Goal: Navigation & Orientation: Find specific page/section

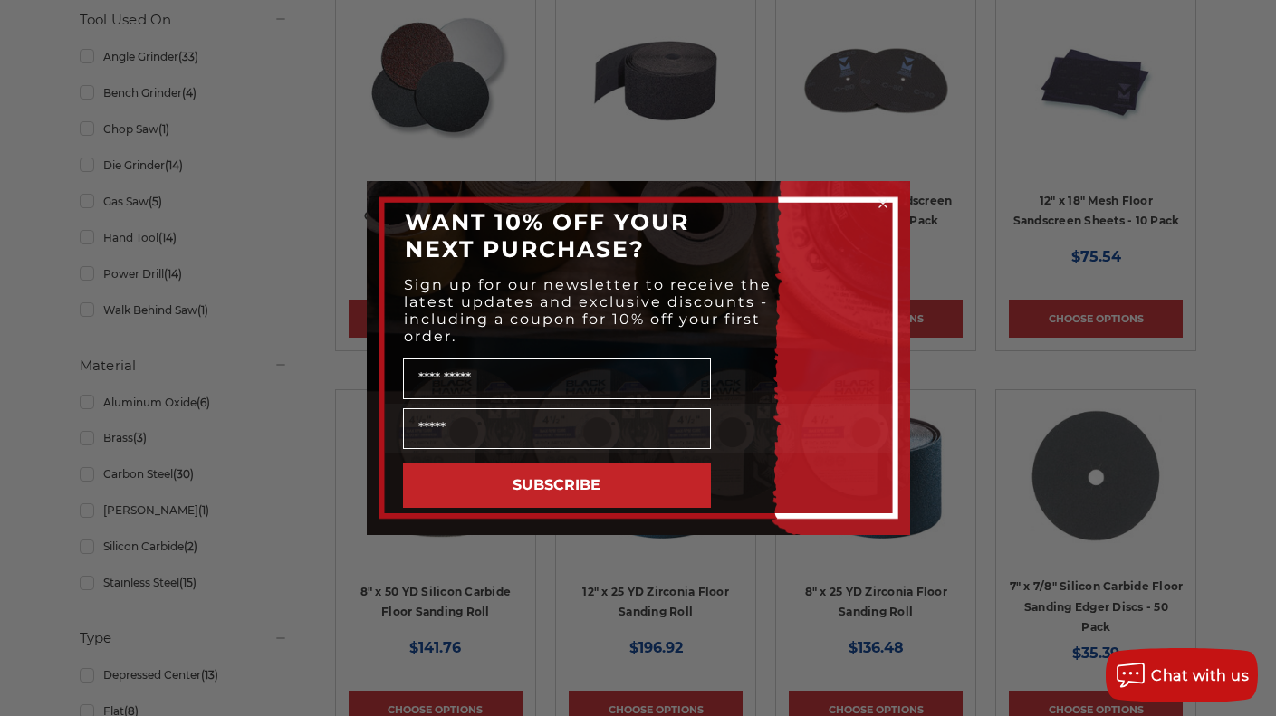
scroll to position [724, 0]
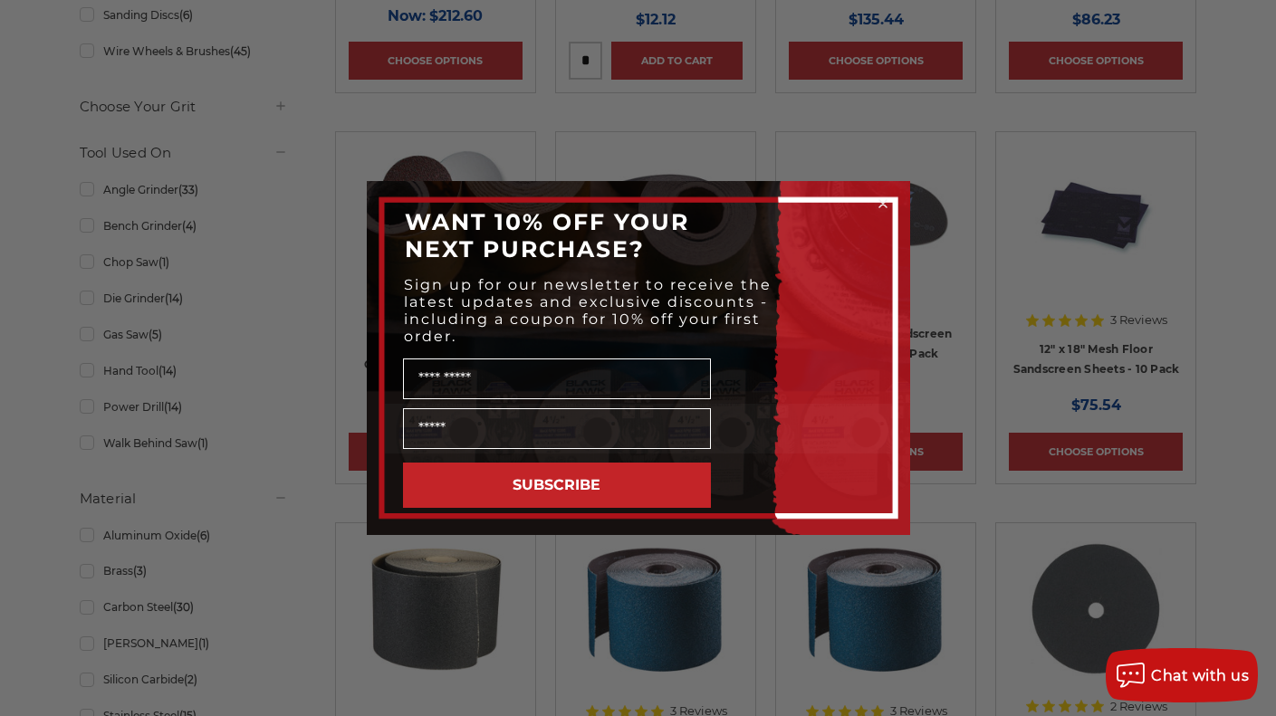
click at [891, 199] on icon "Close dialog" at bounding box center [883, 204] width 18 height 18
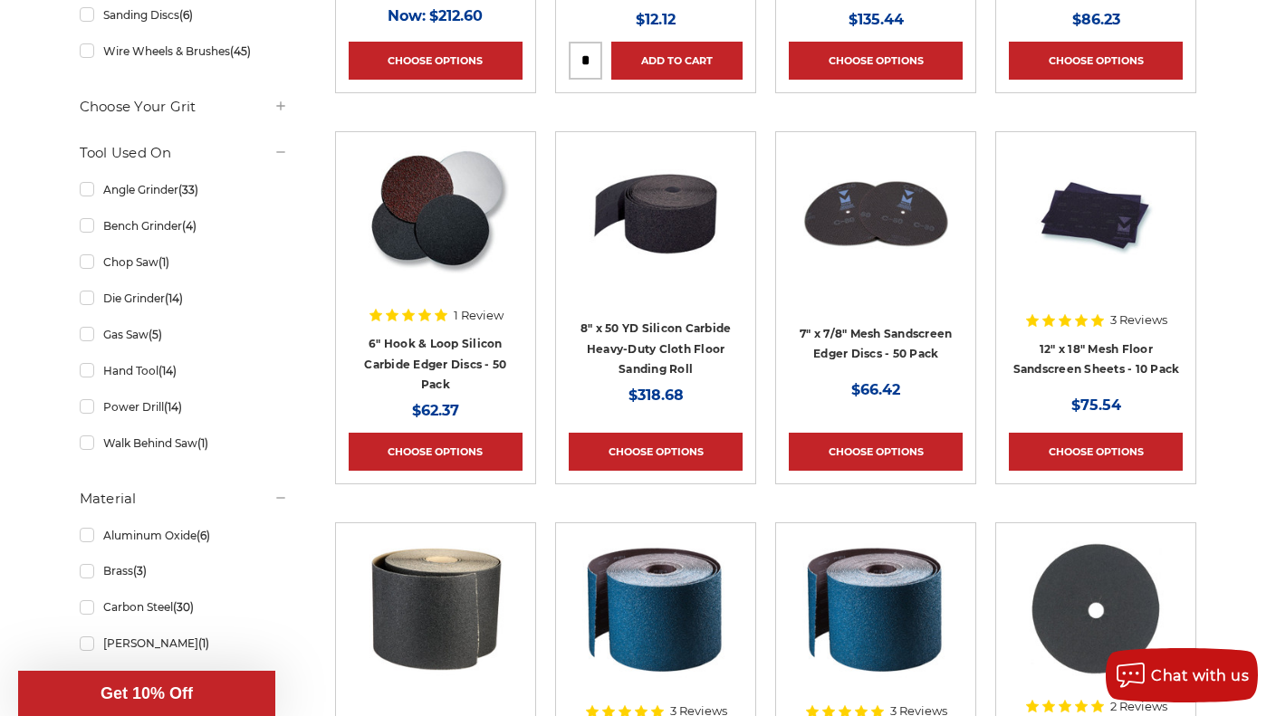
click at [879, 198] on div "Close dialog WANT 10% OFF YOUR NEXT PURCHASE? Sign up for our newsletter to rec…" at bounding box center [638, 358] width 579 height 354
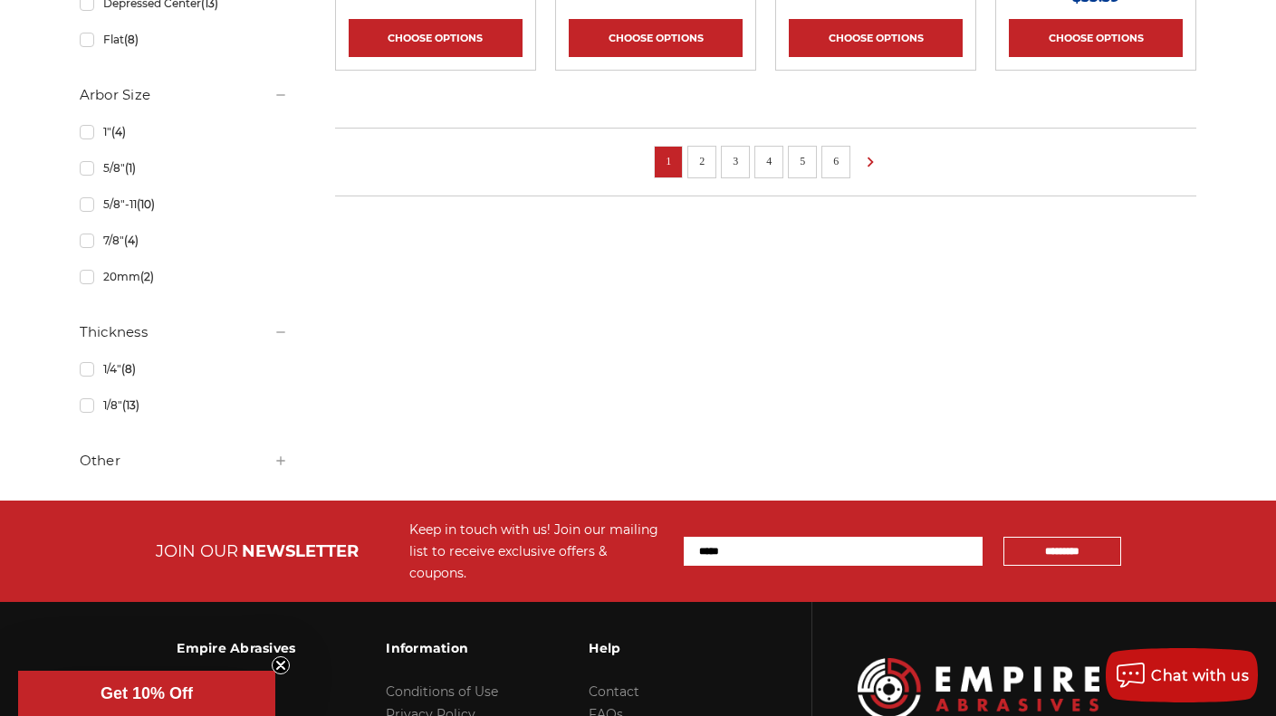
scroll to position [1358, 0]
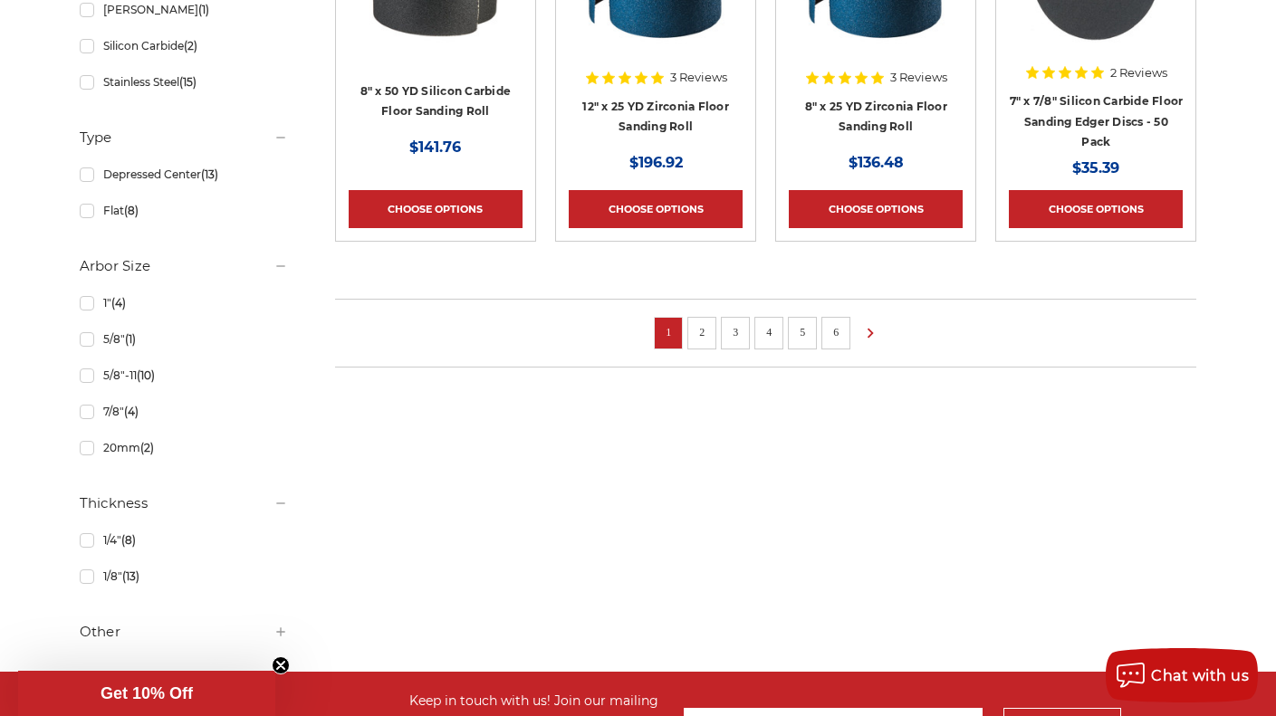
click at [714, 333] on li "2" at bounding box center [701, 333] width 29 height 33
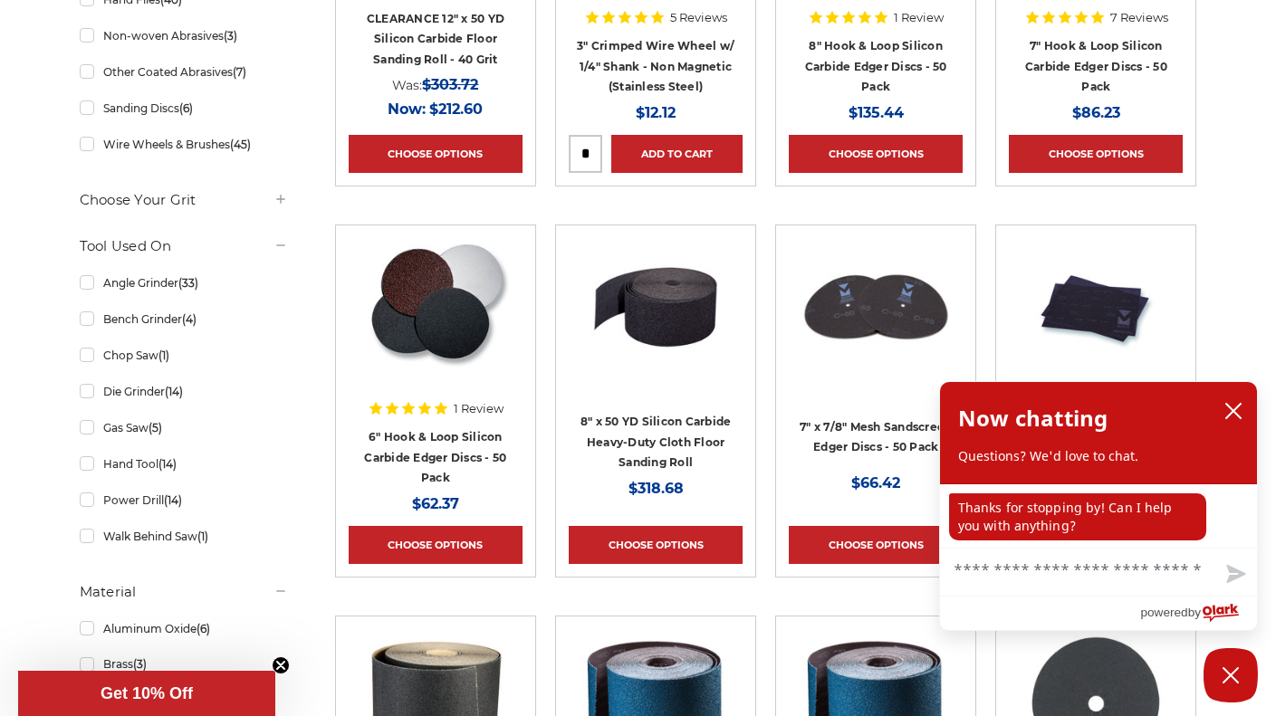
scroll to position [634, 0]
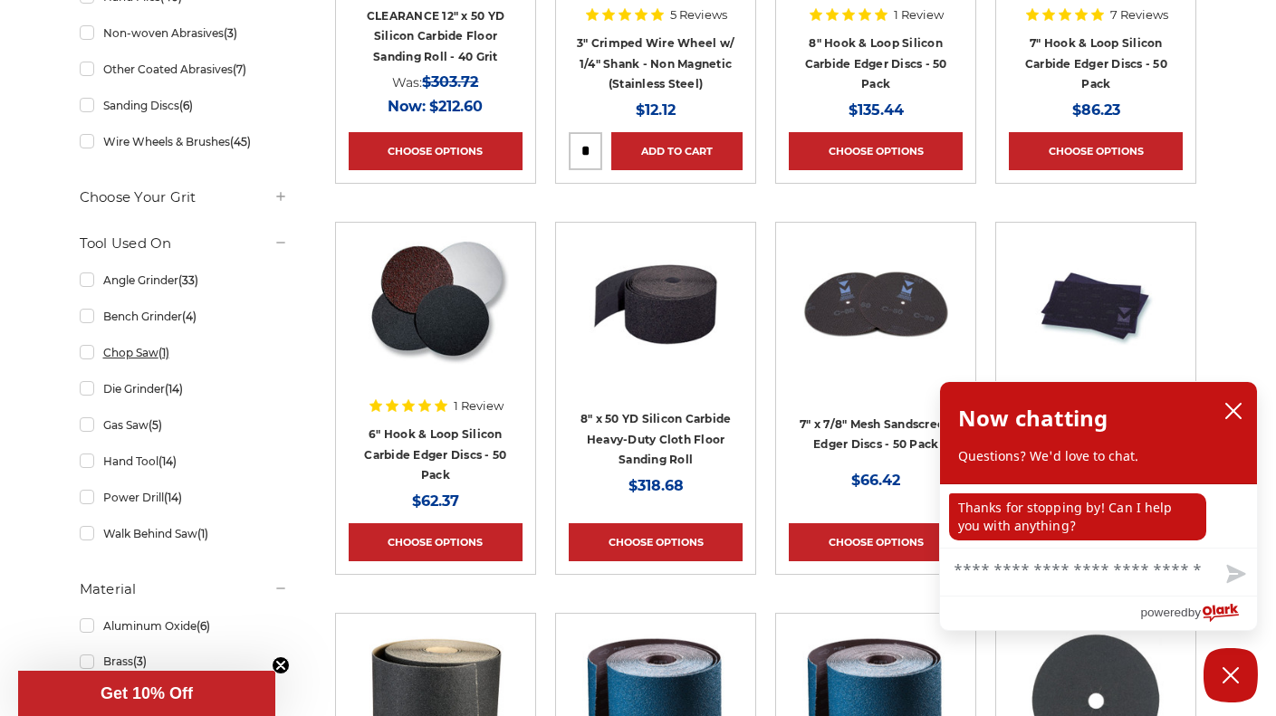
click at [137, 355] on link "Chop Saw (1)" at bounding box center [184, 353] width 208 height 32
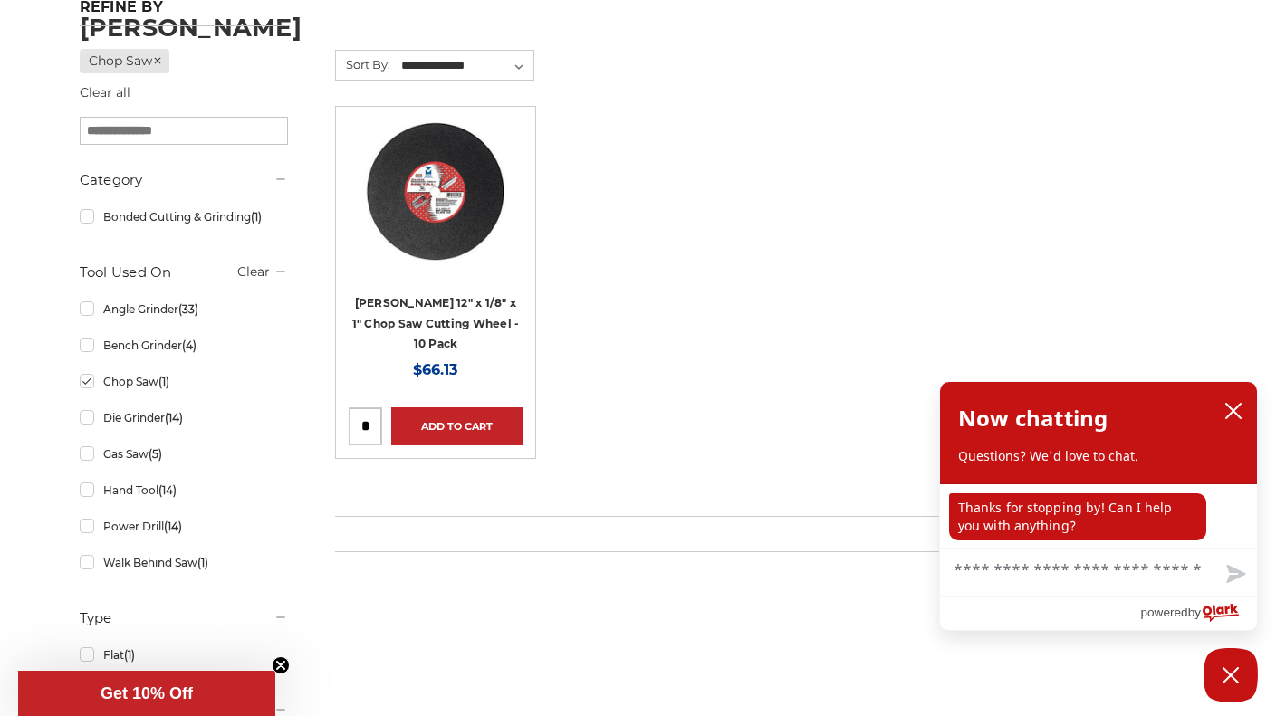
scroll to position [362, 0]
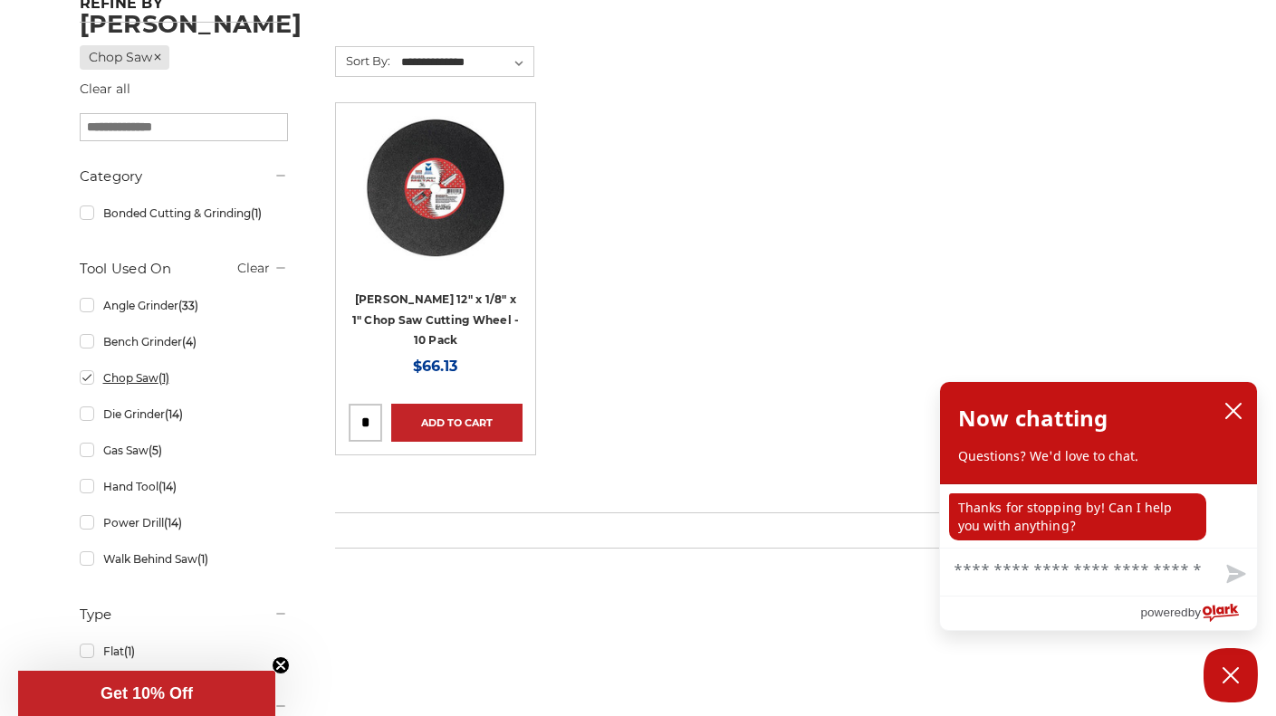
click at [141, 378] on link "Chop Saw (1)" at bounding box center [184, 378] width 208 height 32
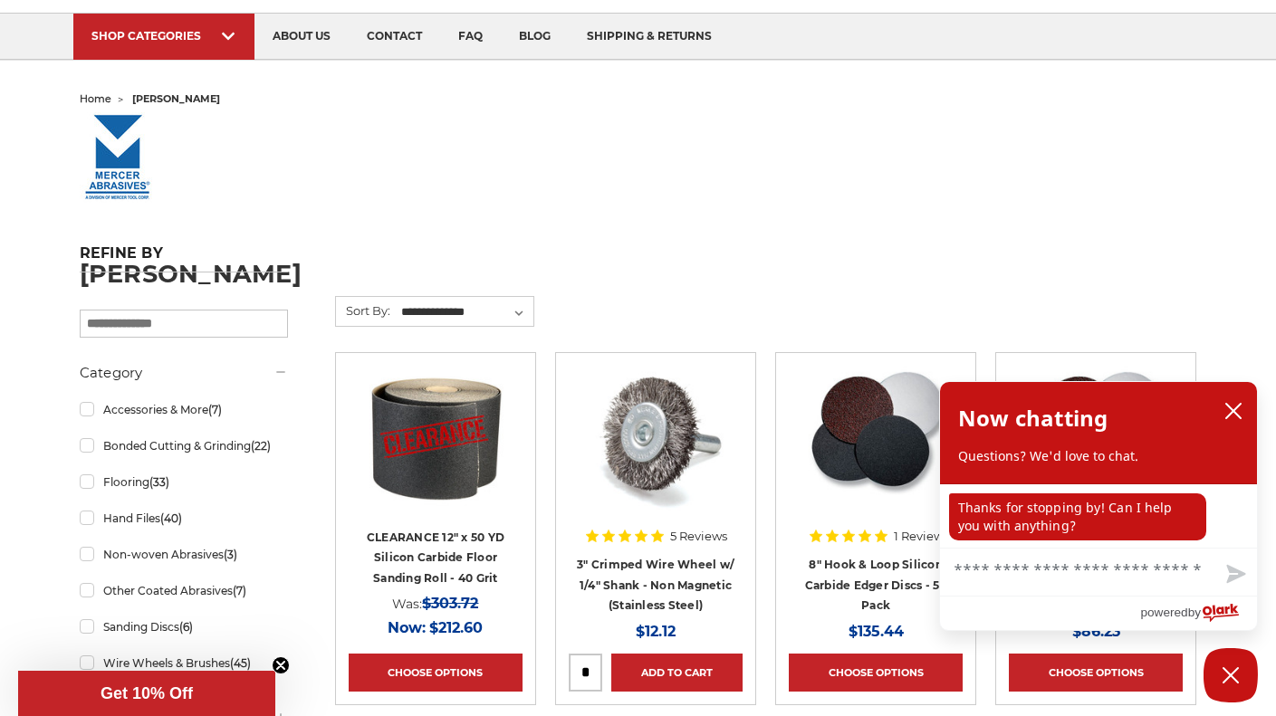
scroll to position [272, 0]
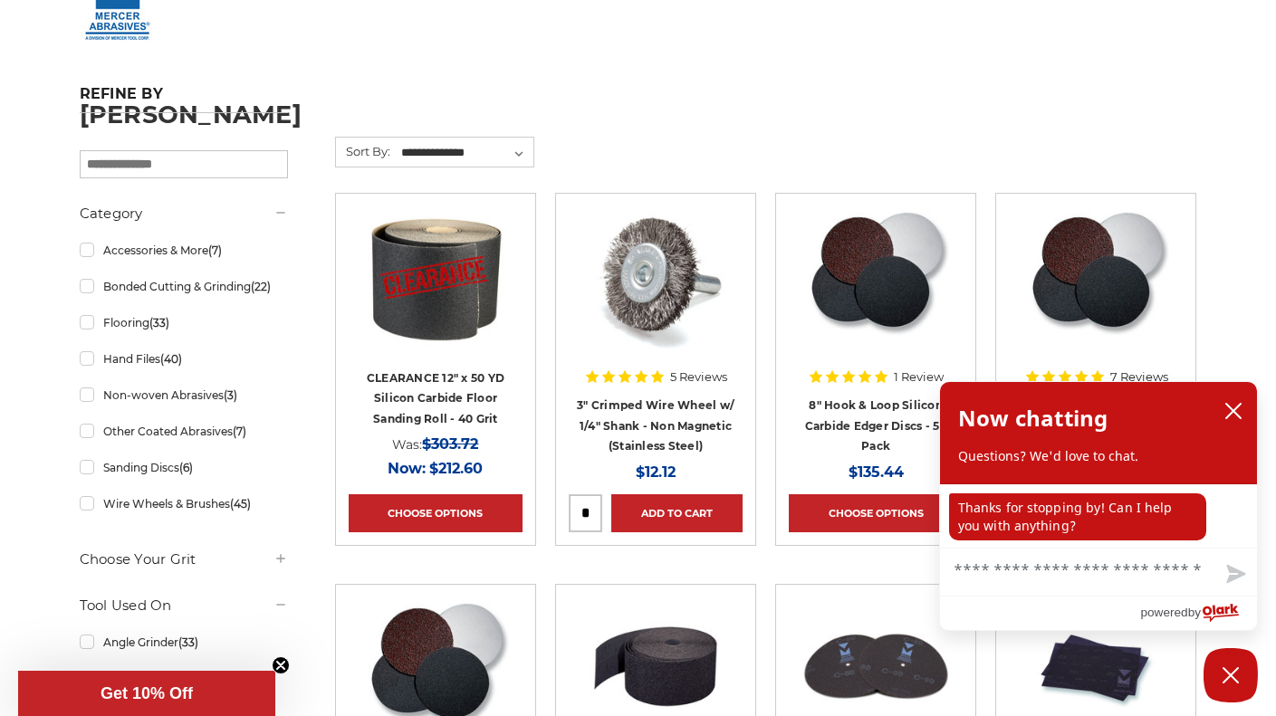
click at [512, 159] on select "**********" at bounding box center [465, 152] width 135 height 27
click at [746, 126] on h1 "[PERSON_NAME]" at bounding box center [638, 114] width 1117 height 24
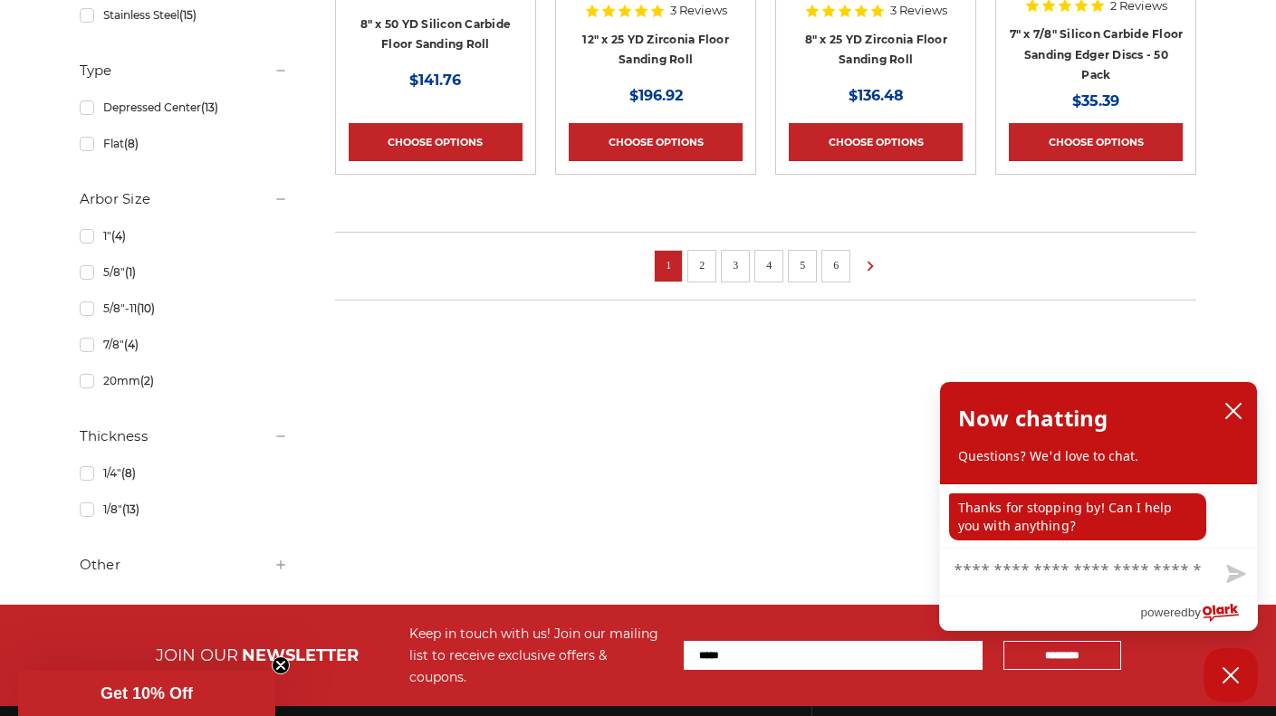
scroll to position [1270, 0]
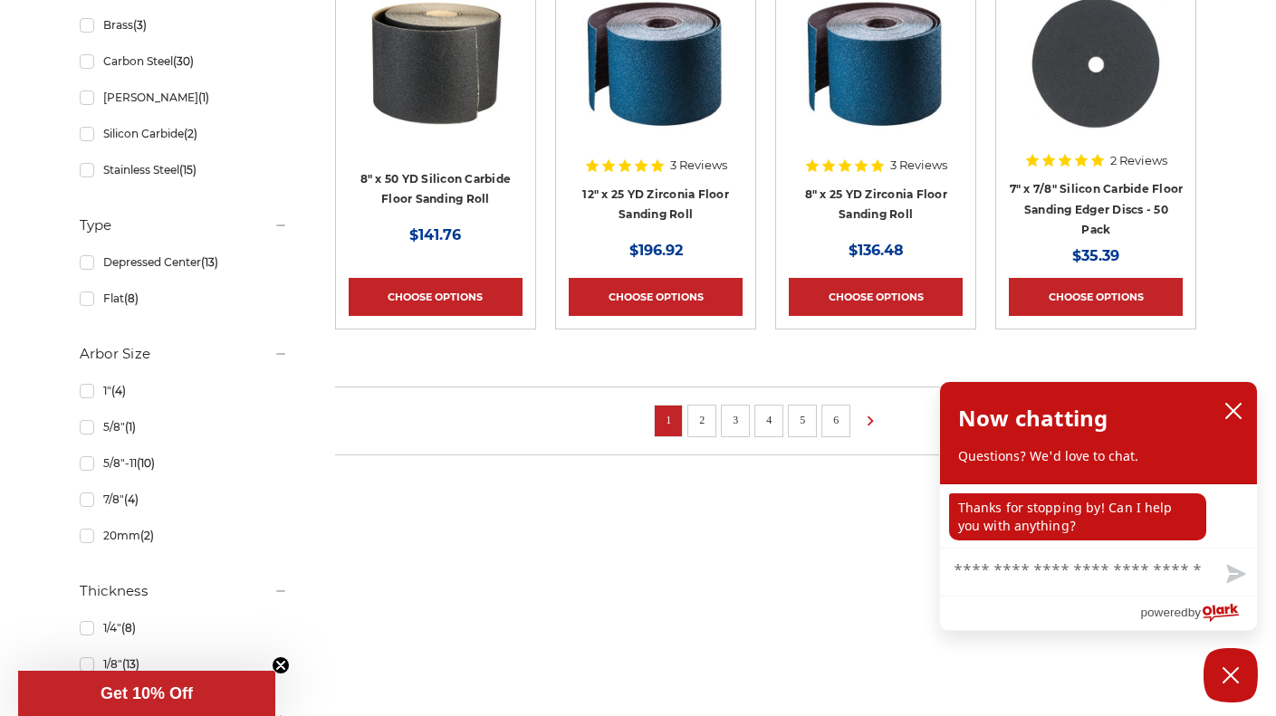
click at [704, 415] on link "2" at bounding box center [702, 420] width 18 height 20
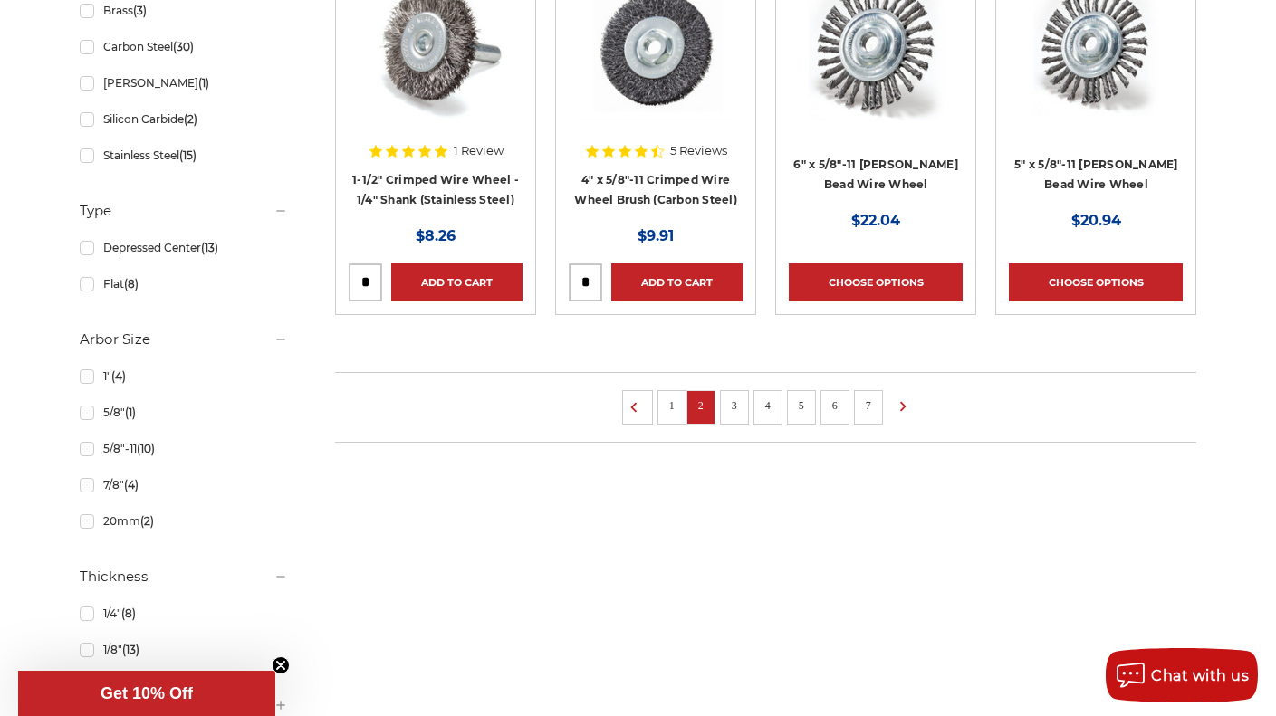
scroll to position [1539, 0]
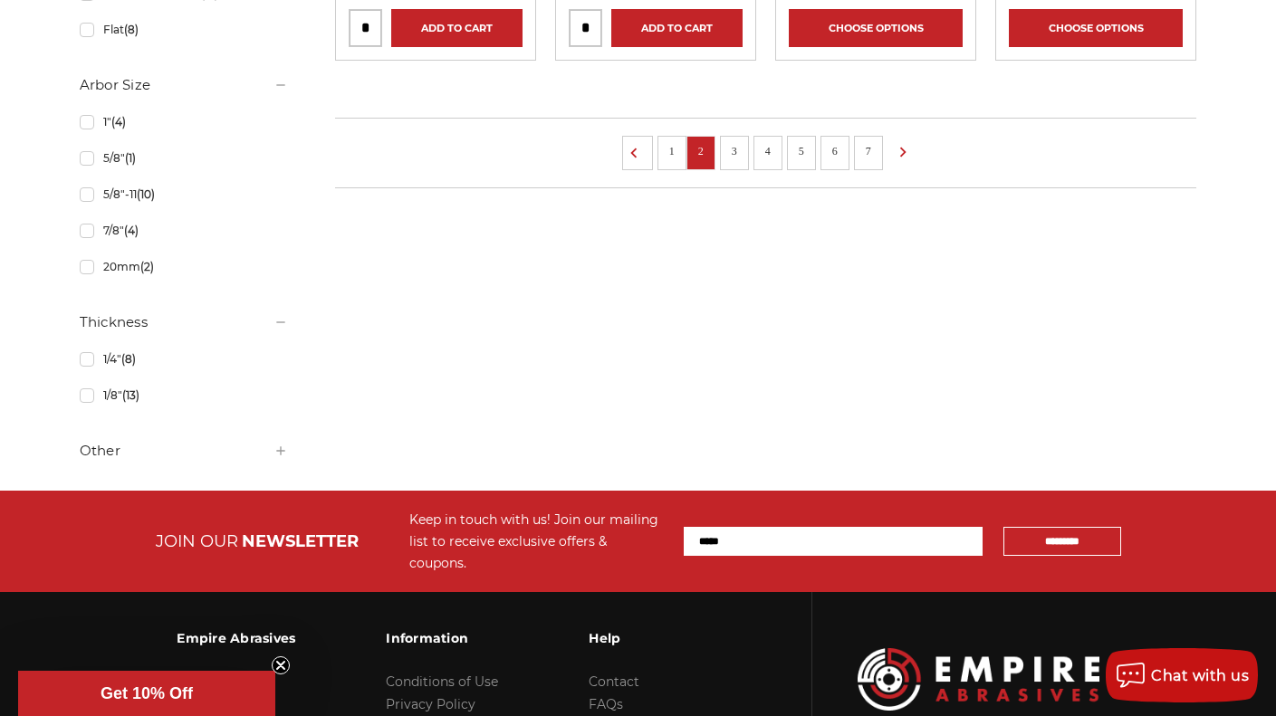
click at [728, 147] on link "3" at bounding box center [734, 151] width 18 height 20
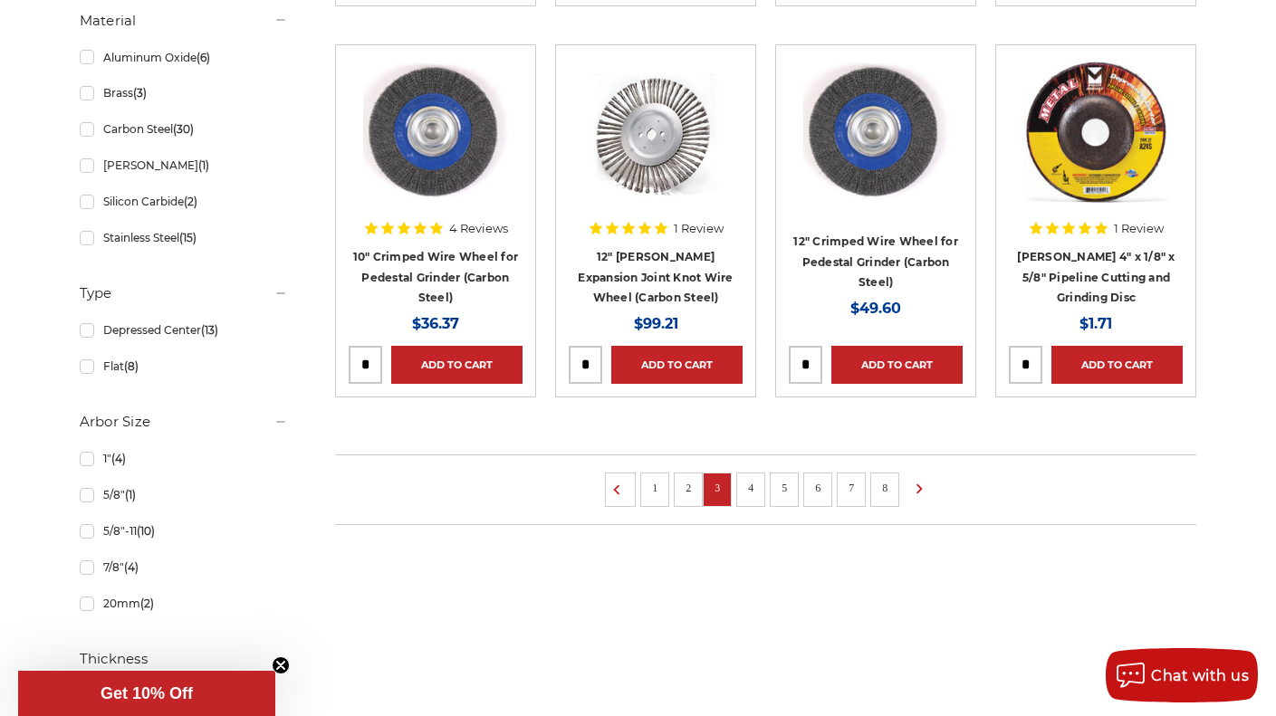
scroll to position [1177, 0]
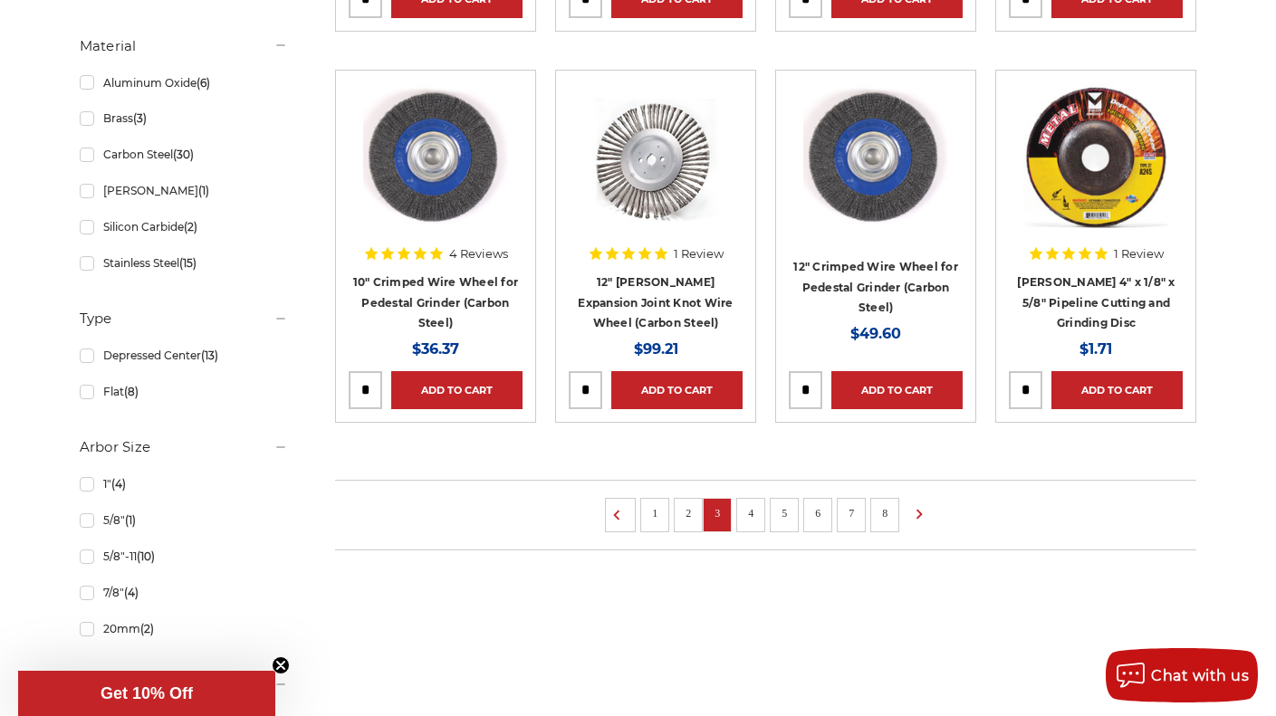
click at [758, 511] on link "4" at bounding box center [751, 513] width 18 height 20
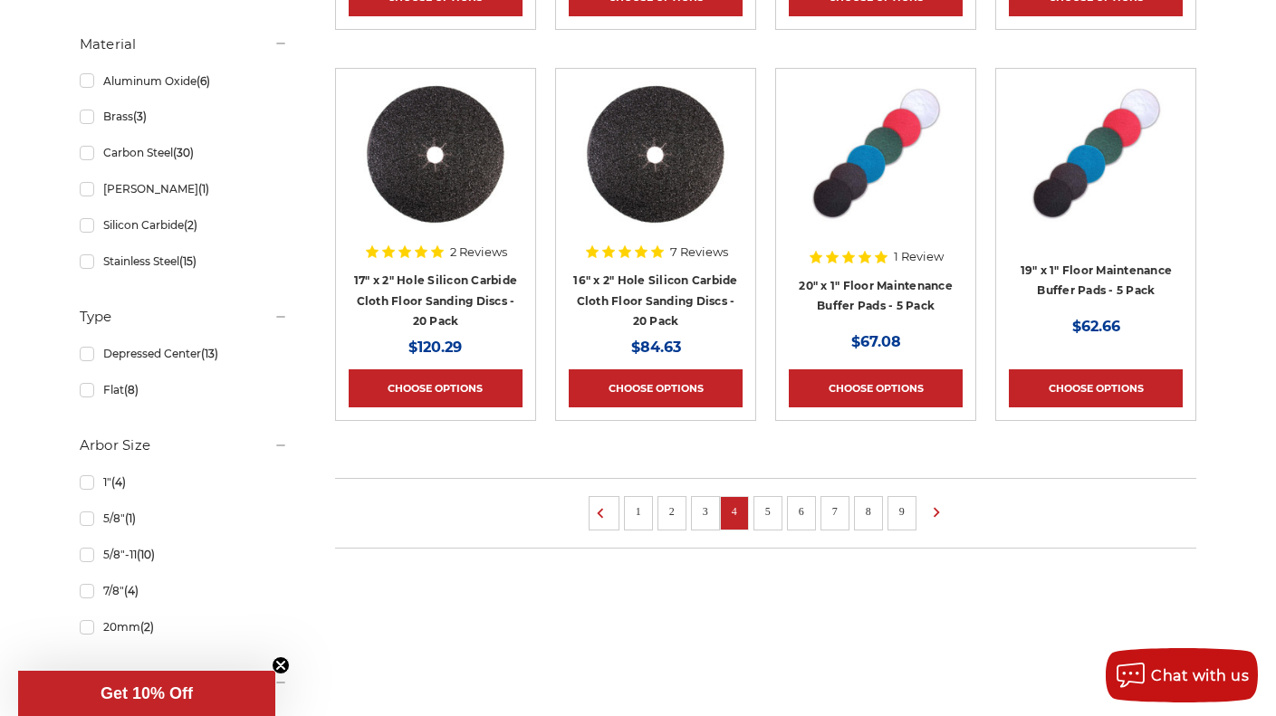
scroll to position [1449, 0]
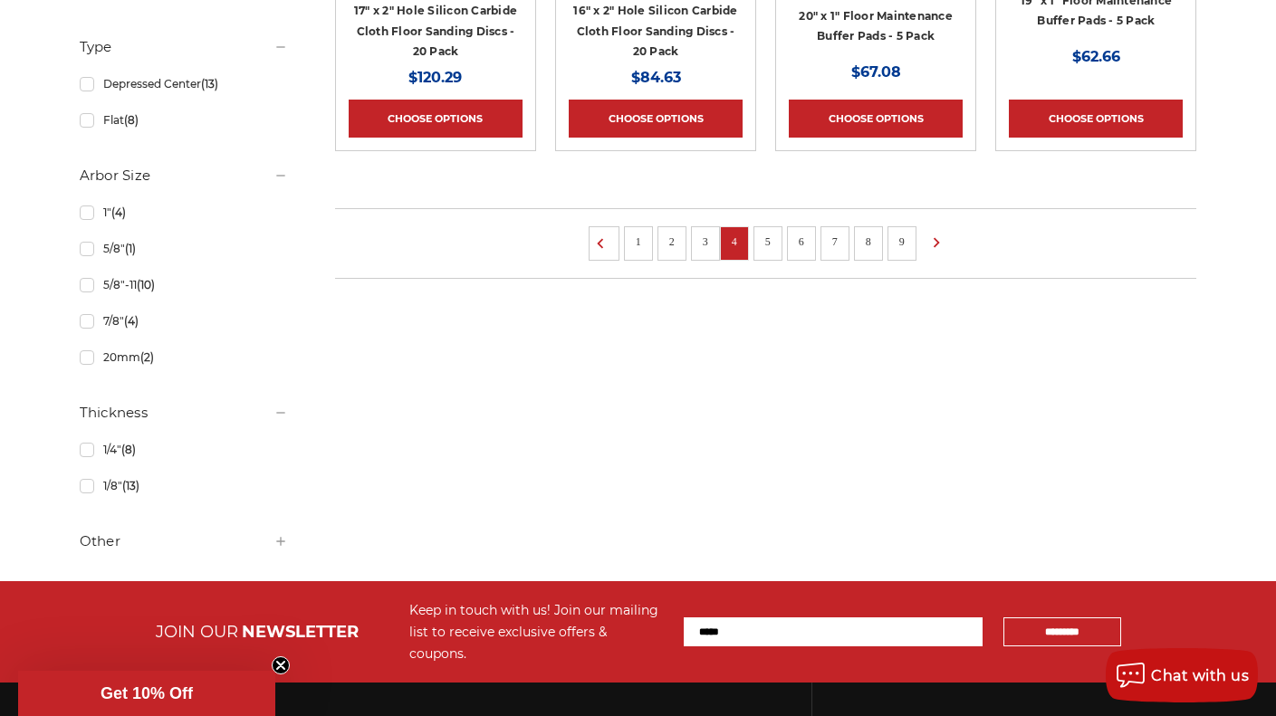
click at [768, 236] on link "5" at bounding box center [768, 242] width 18 height 20
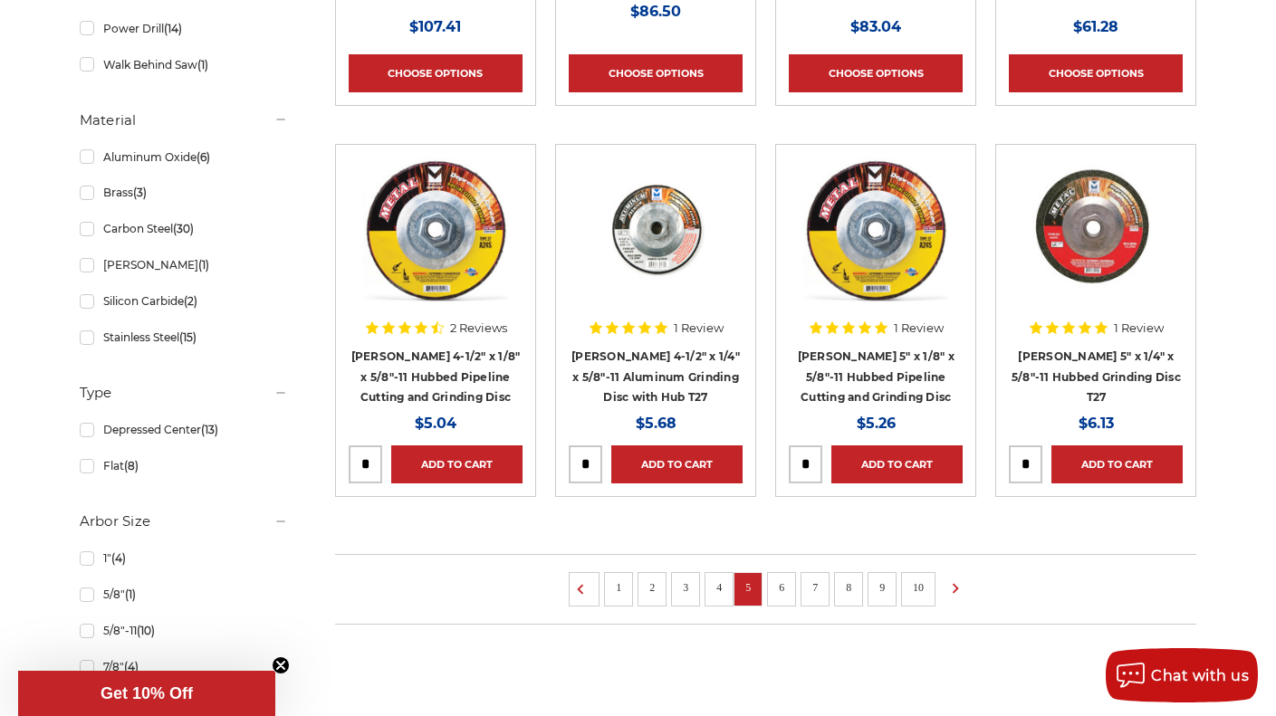
scroll to position [1268, 0]
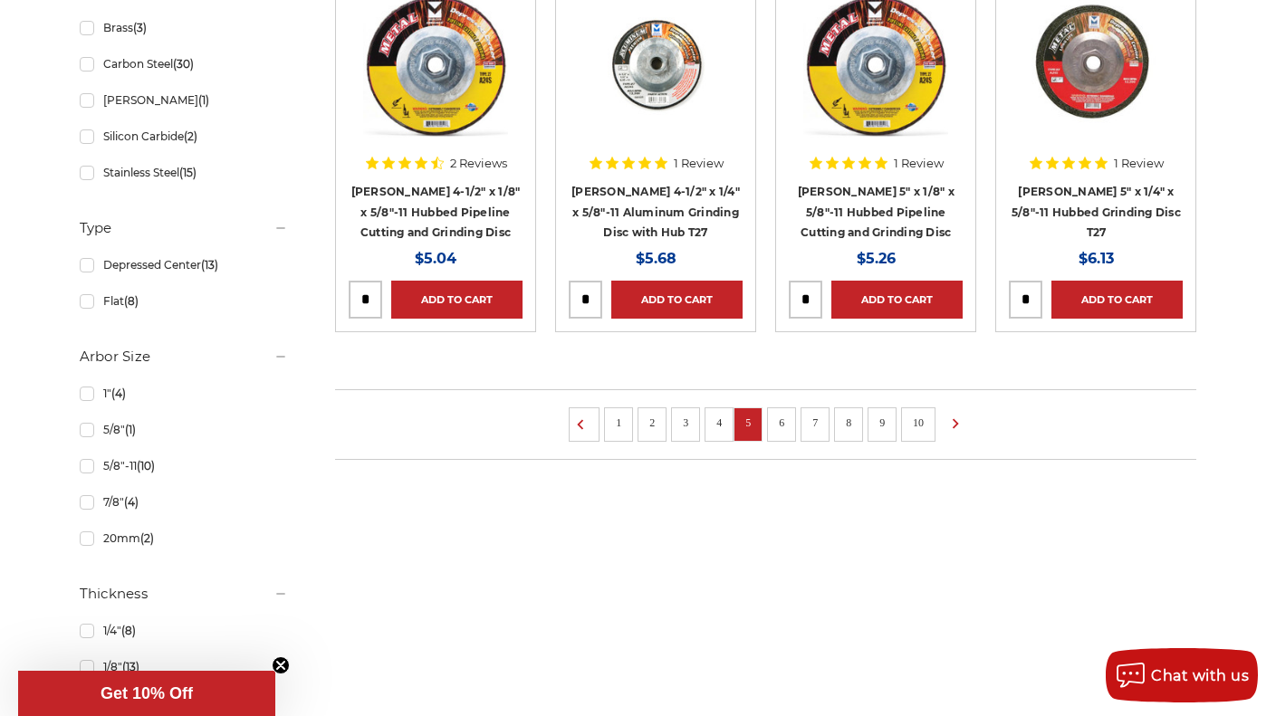
click at [778, 416] on link "6" at bounding box center [781, 423] width 18 height 20
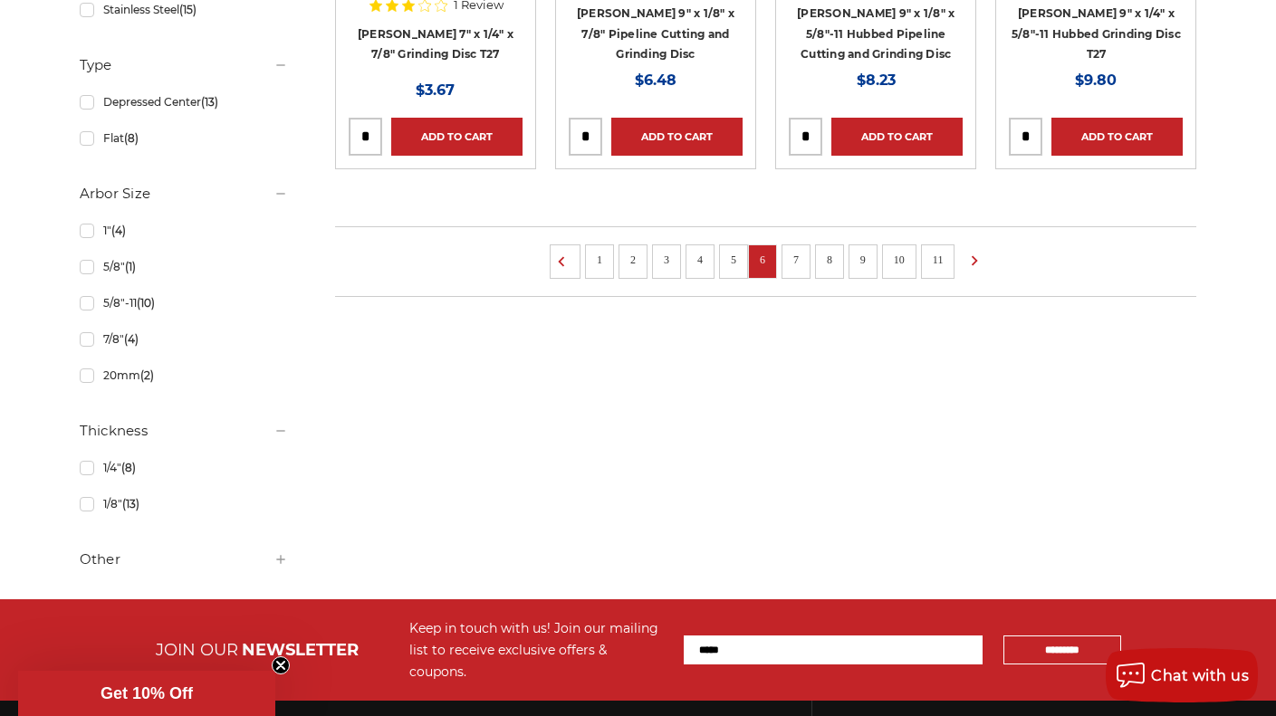
scroll to position [1539, 0]
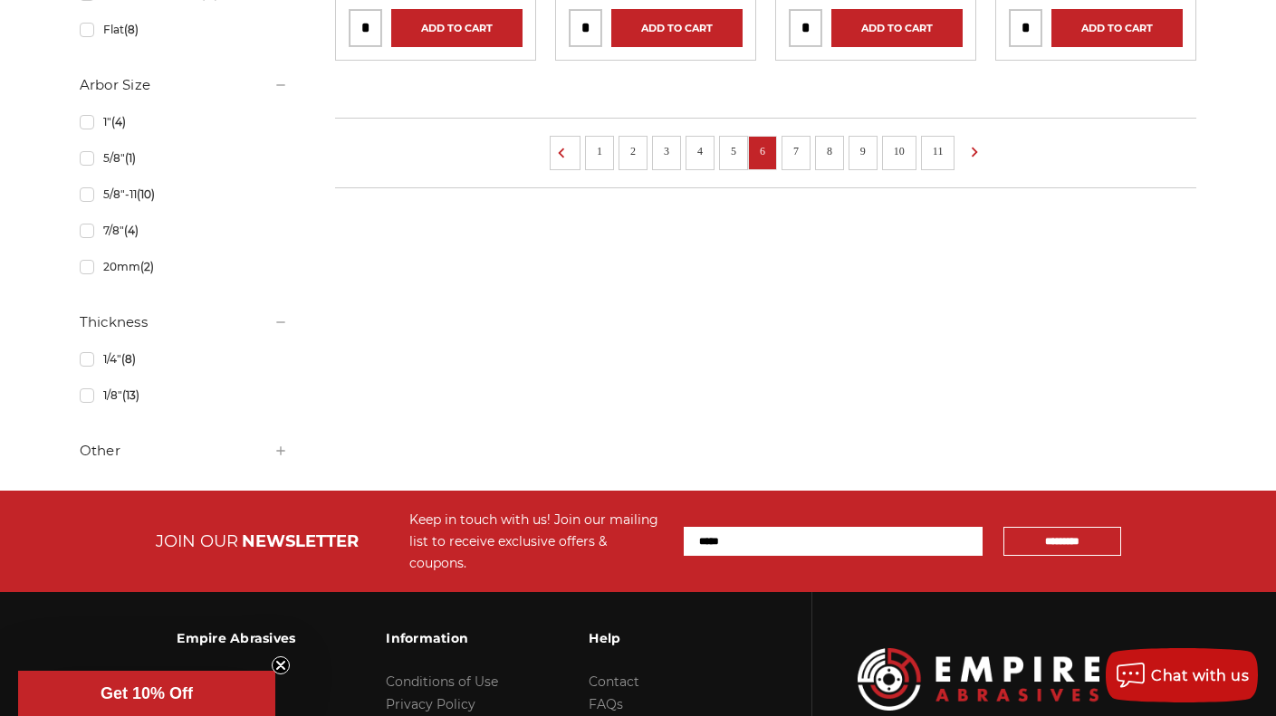
click at [800, 159] on li "7" at bounding box center [795, 153] width 29 height 34
click at [806, 147] on li "7" at bounding box center [795, 153] width 29 height 34
click at [793, 142] on link "7" at bounding box center [796, 151] width 18 height 20
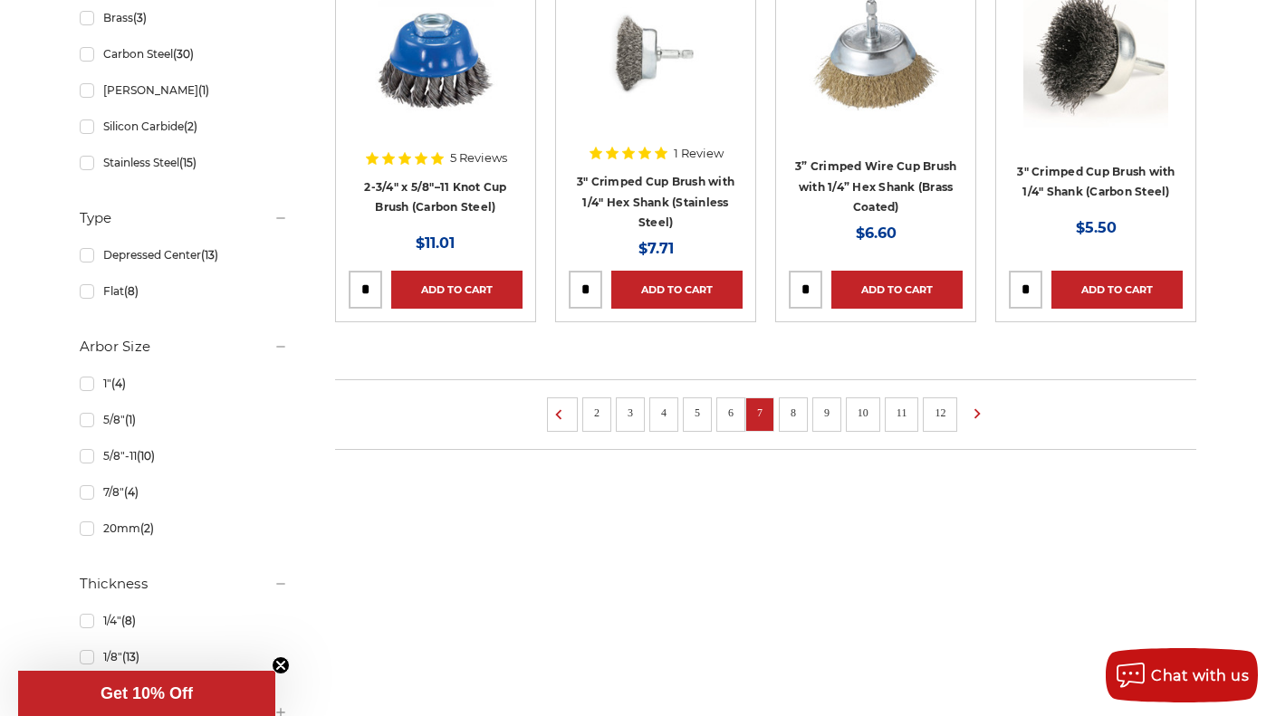
scroll to position [1539, 0]
